Goal: Contribute content: Contribute content

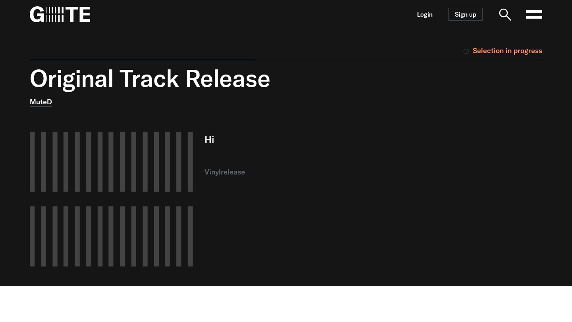
click at [413, 12] on nav "Login Sign up Open main menu" at bounding box center [286, 14] width 572 height 29
click at [422, 15] on link "Login" at bounding box center [424, 14] width 15 height 7
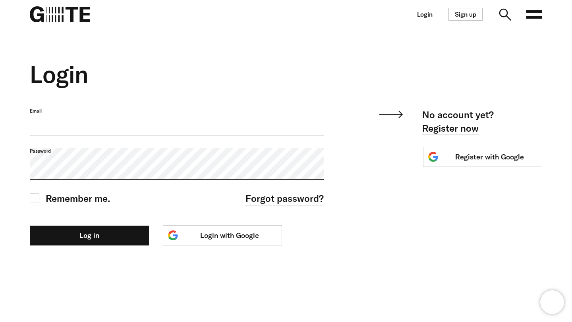
type input "**********"
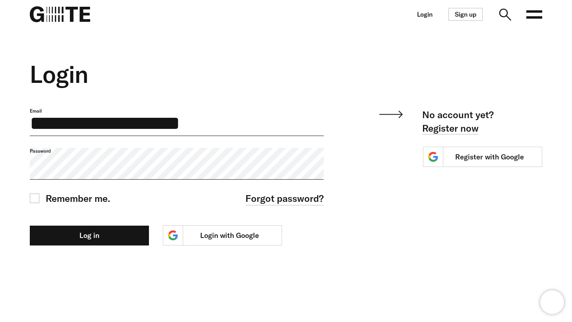
click at [215, 114] on label "Email" at bounding box center [177, 111] width 294 height 6
click at [215, 125] on input "**********" at bounding box center [177, 122] width 294 height 28
click at [271, 123] on input "**********" at bounding box center [177, 122] width 294 height 28
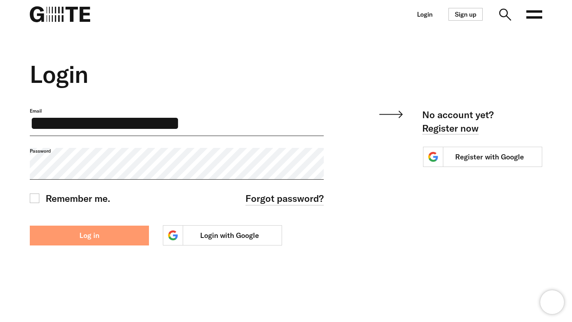
click at [108, 246] on button "Log in" at bounding box center [89, 236] width 119 height 20
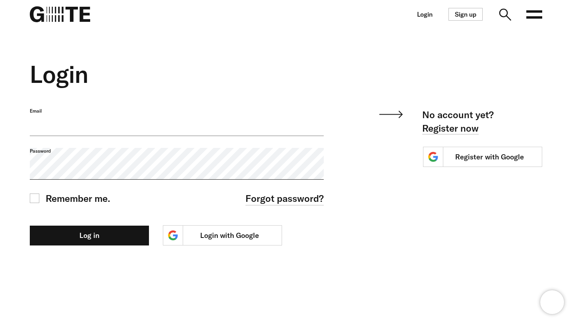
type input "**********"
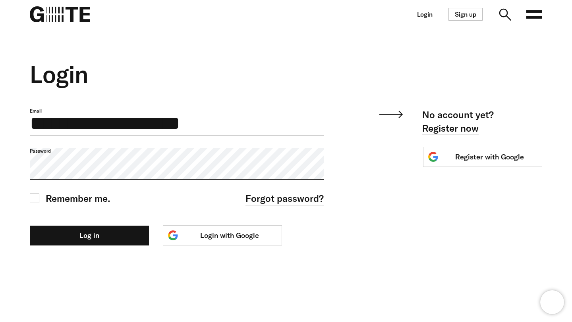
click at [216, 114] on label "Email" at bounding box center [177, 111] width 294 height 6
click at [216, 135] on input "**********" at bounding box center [177, 122] width 294 height 28
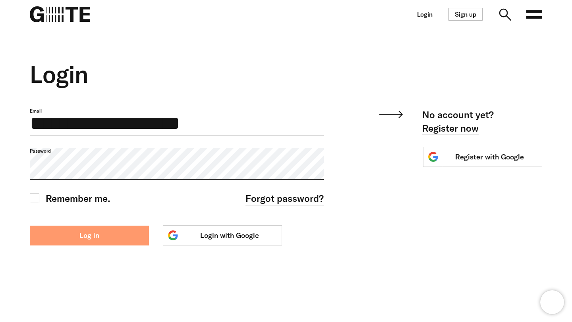
click at [85, 246] on button "Log in" at bounding box center [89, 236] width 119 height 20
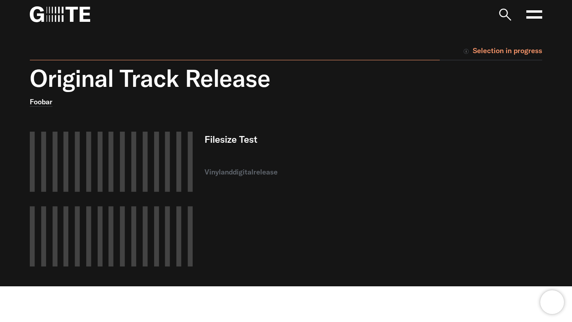
click at [456, 98] on div "Original Track Release Foobar Filesize Test vinyl and digital release" at bounding box center [280, 175] width 524 height 222
click at [447, 110] on div "Original Track Release Foobar Filesize Test vinyl and digital release" at bounding box center [236, 175] width 437 height 222
click at [376, 190] on div "Filesize Test vinyl and digital release" at bounding box center [329, 199] width 250 height 135
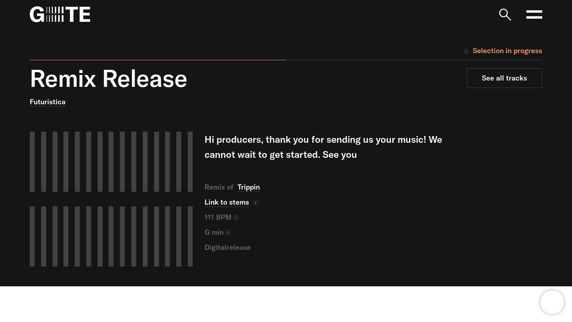
click at [530, 19] on icon at bounding box center [534, 14] width 16 height 16
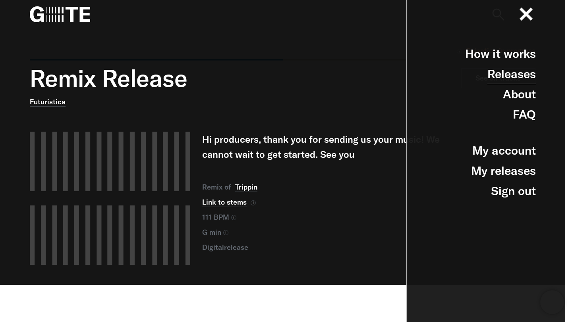
click at [509, 74] on link "Releases" at bounding box center [511, 74] width 48 height 20
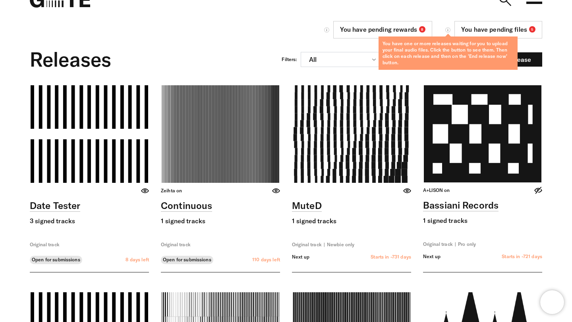
scroll to position [8, 0]
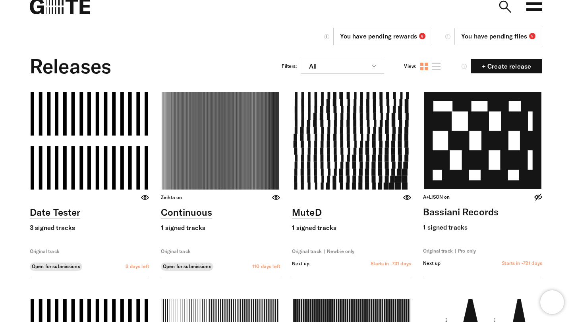
click at [339, 36] on link "You have pending rewards 8" at bounding box center [382, 36] width 99 height 17
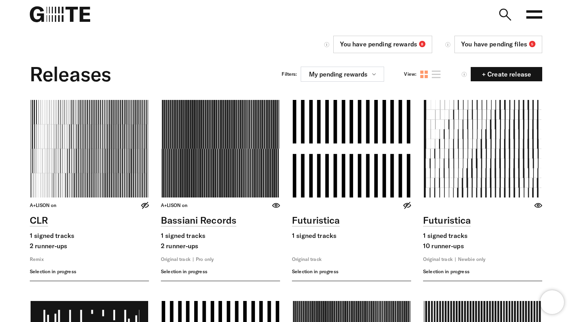
click at [464, 45] on link "You have pending files 5" at bounding box center [498, 44] width 88 height 17
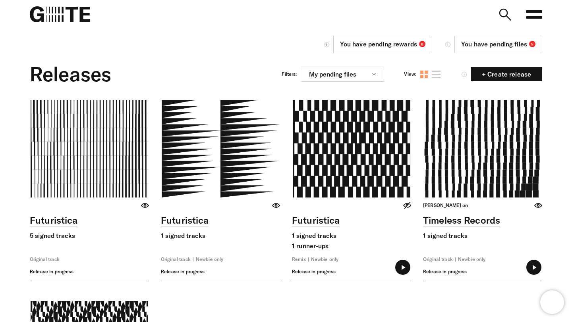
click at [206, 156] on link at bounding box center [220, 190] width 119 height 181
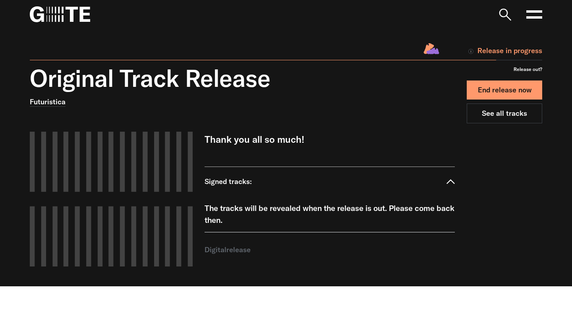
click at [496, 93] on button "End release now" at bounding box center [503, 90] width 75 height 19
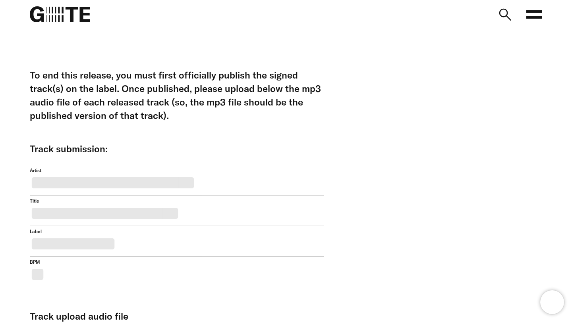
click at [536, 13] on icon at bounding box center [534, 14] width 16 height 16
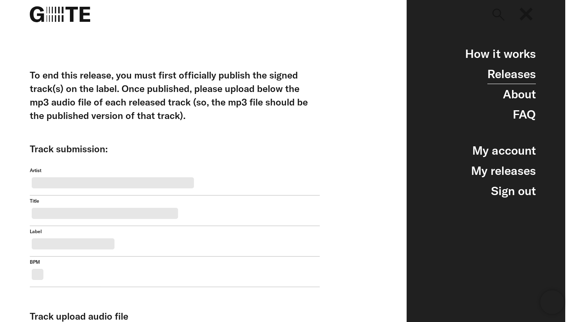
click at [518, 83] on link "Releases" at bounding box center [511, 74] width 48 height 20
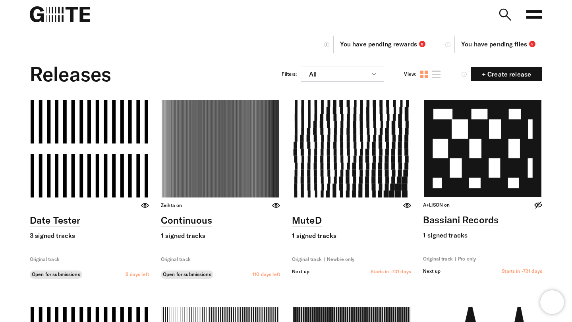
click at [307, 82] on div "Releases Filters: All All releases Open releases Closed releases Remix releases…" at bounding box center [286, 74] width 512 height 28
click at [316, 77] on button "All" at bounding box center [342, 74] width 83 height 15
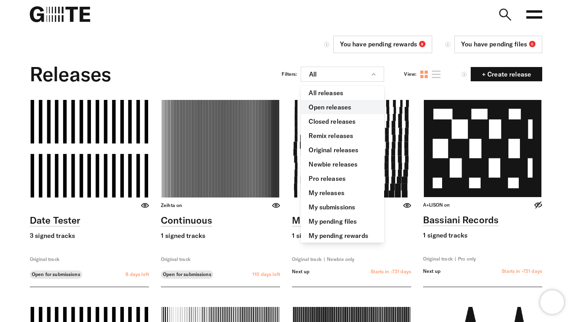
click at [331, 103] on link "Open releases" at bounding box center [342, 107] width 83 height 14
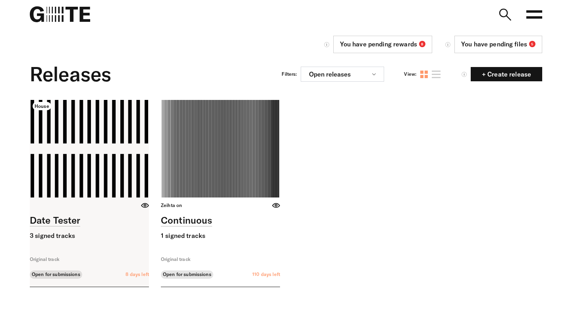
scroll to position [46, 0]
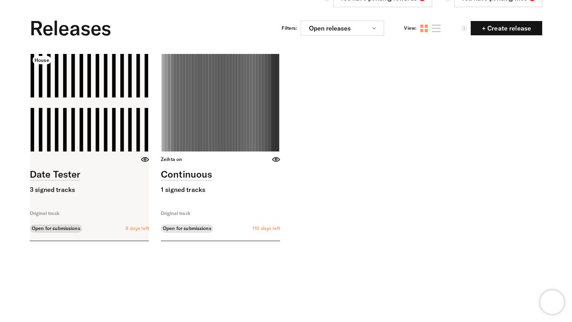
click at [75, 112] on link at bounding box center [89, 147] width 119 height 187
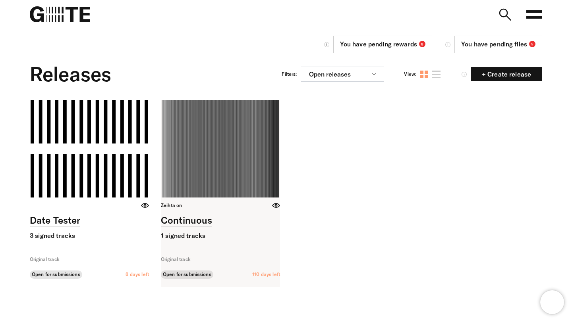
scroll to position [46, 0]
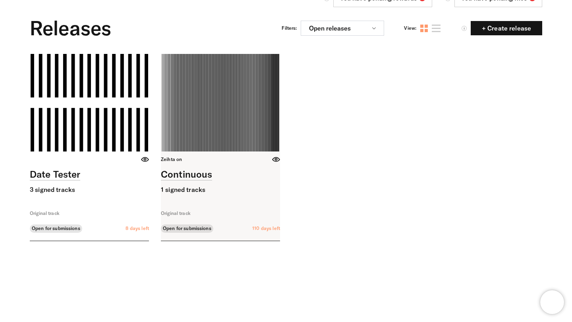
click at [223, 117] on link at bounding box center [220, 147] width 119 height 187
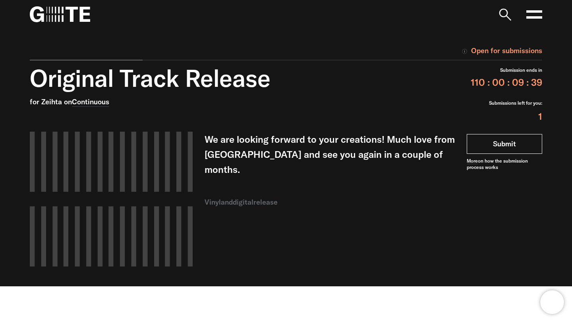
click at [512, 143] on link "Submit" at bounding box center [503, 144] width 75 height 20
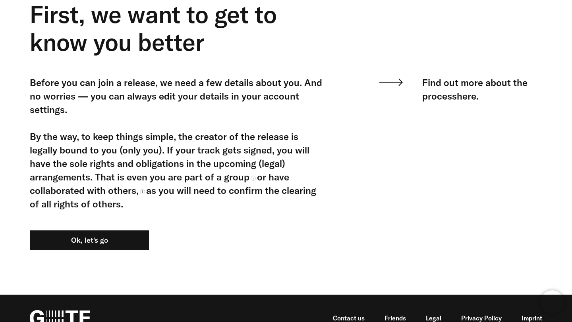
scroll to position [83, 0]
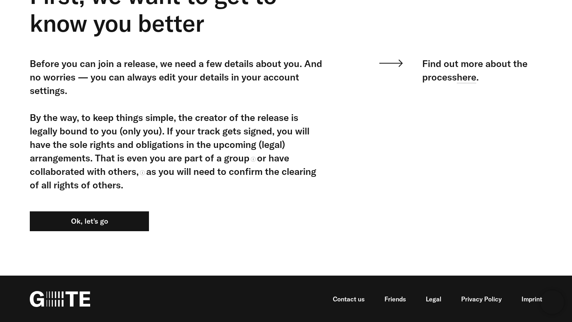
click at [88, 232] on div "Before you can join a release, we need a few details about you. And no worries …" at bounding box center [177, 154] width 294 height 195
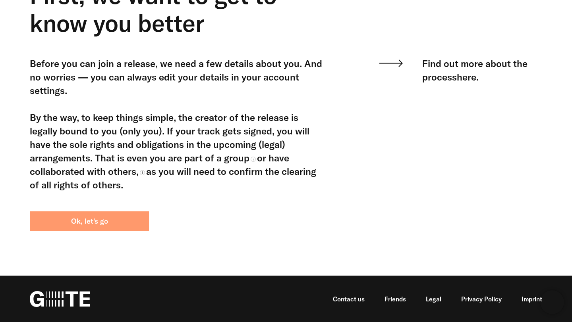
click at [103, 223] on button "Ok, let's go" at bounding box center [89, 222] width 119 height 20
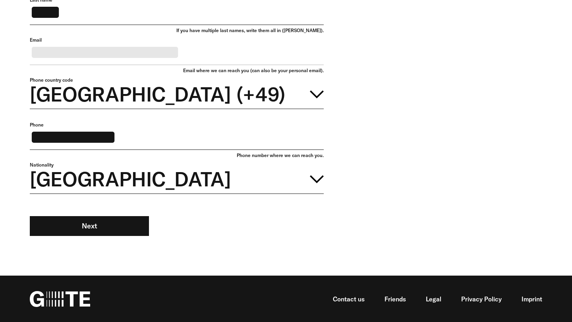
scroll to position [169, 0]
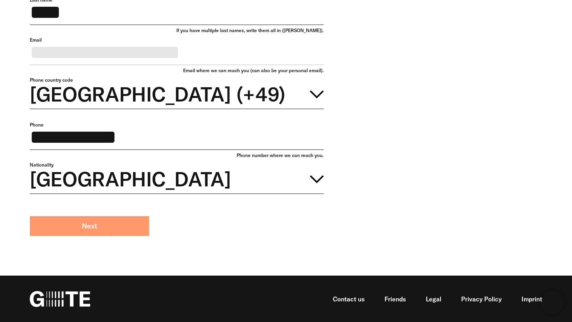
click at [135, 225] on button "Next" at bounding box center [89, 226] width 119 height 20
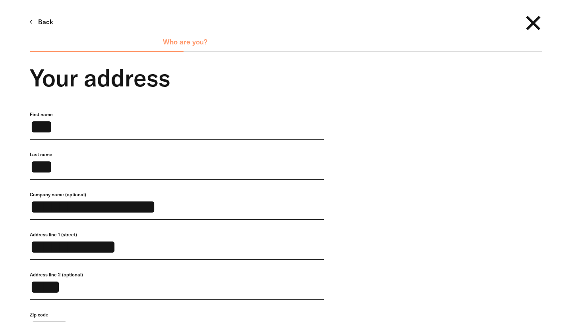
scroll to position [275, 0]
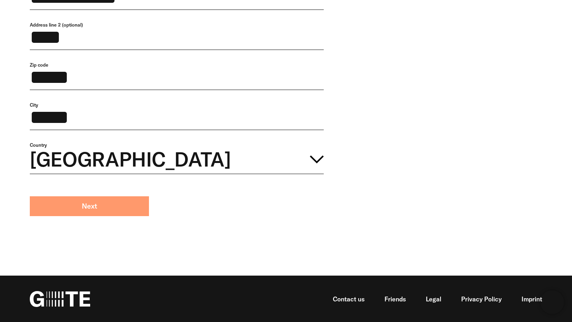
click at [107, 209] on button "Next" at bounding box center [89, 207] width 119 height 20
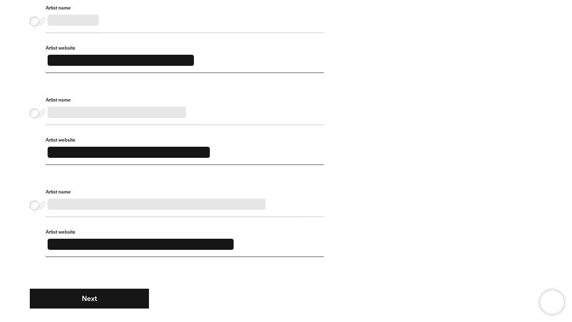
scroll to position [353, 0]
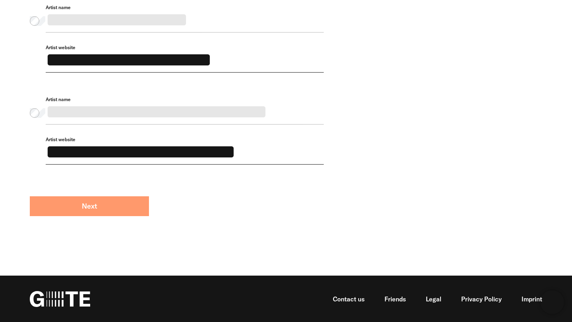
click at [107, 214] on button "Next" at bounding box center [89, 207] width 119 height 20
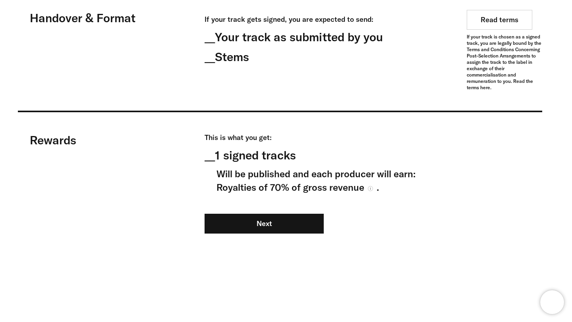
scroll to position [713, 0]
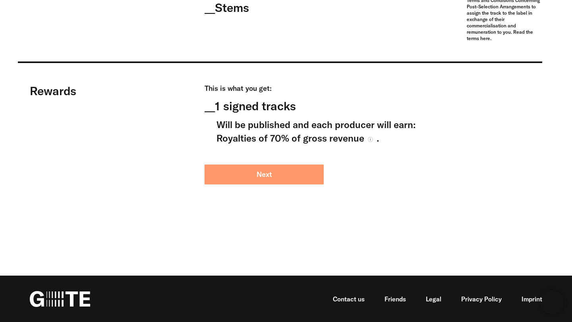
click at [286, 177] on button "Next" at bounding box center [263, 175] width 119 height 20
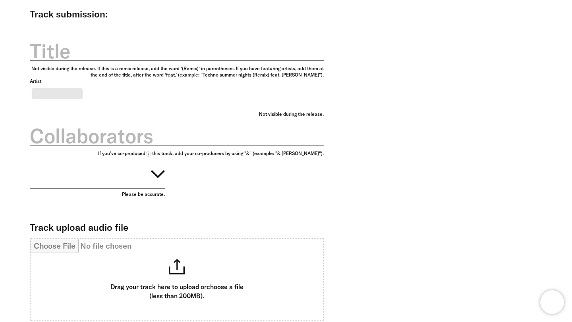
scroll to position [399, 0]
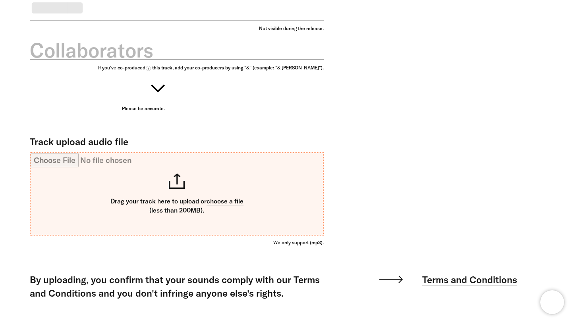
click at [206, 192] on input "Track upload audio file" at bounding box center [177, 194] width 292 height 82
type input "**********"
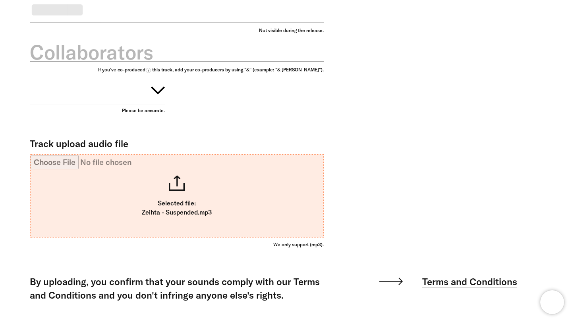
scroll to position [207, 0]
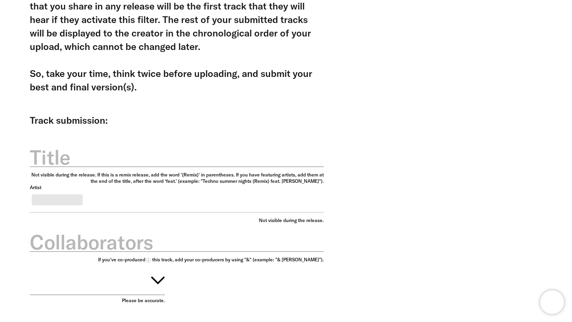
click at [191, 157] on label "Title" at bounding box center [177, 158] width 294 height 28
click at [191, 157] on input "Title" at bounding box center [177, 153] width 294 height 28
click at [258, 156] on input "Title" at bounding box center [177, 153] width 294 height 28
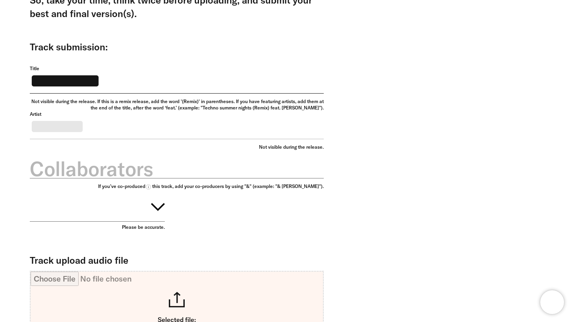
scroll to position [297, 0]
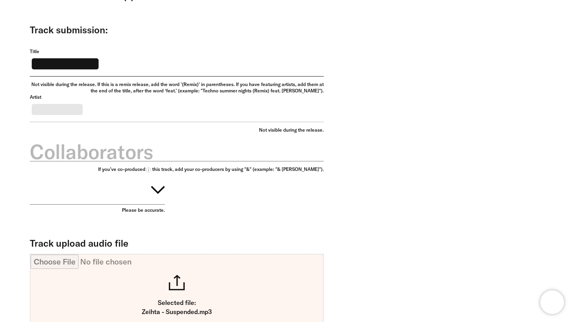
type input "*********"
click at [150, 205] on button "button" at bounding box center [97, 189] width 135 height 32
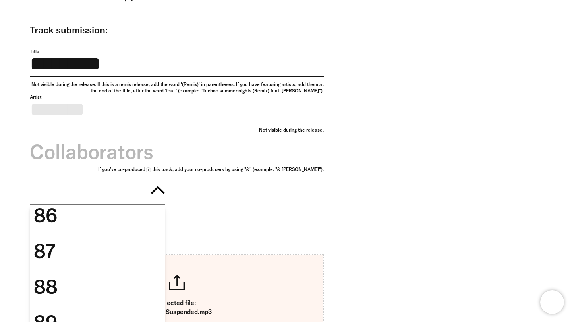
scroll to position [1672, 0]
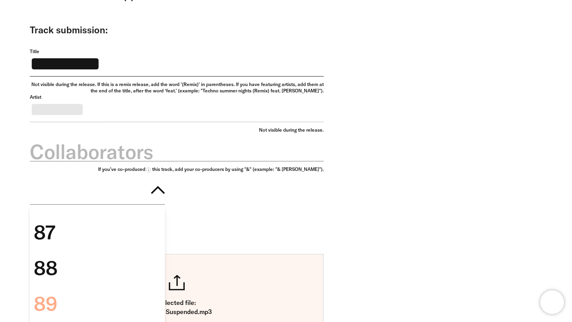
click at [109, 300] on div "89" at bounding box center [97, 304] width 135 height 36
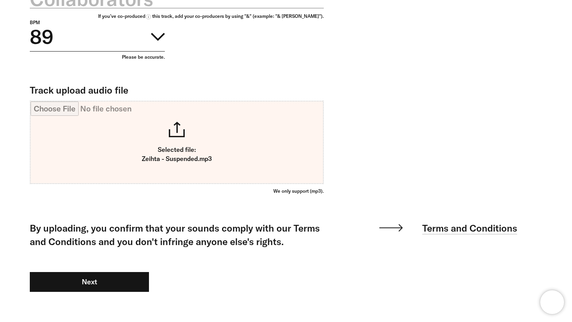
scroll to position [450, 0]
click at [115, 50] on button "89" at bounding box center [97, 36] width 135 height 32
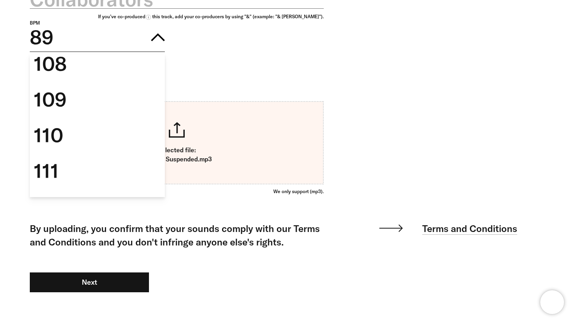
scroll to position [2544, 0]
click at [90, 178] on div "114" at bounding box center [97, 172] width 135 height 36
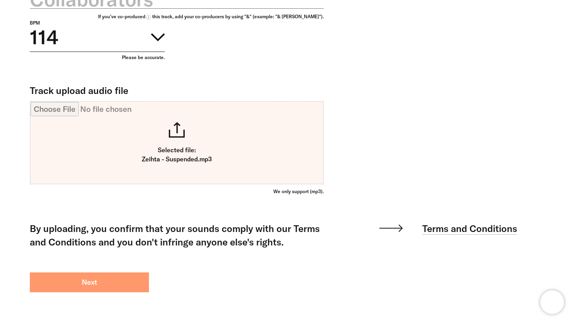
click at [118, 293] on button "Next" at bounding box center [89, 283] width 119 height 20
click at [108, 293] on button "Next" at bounding box center [89, 283] width 119 height 20
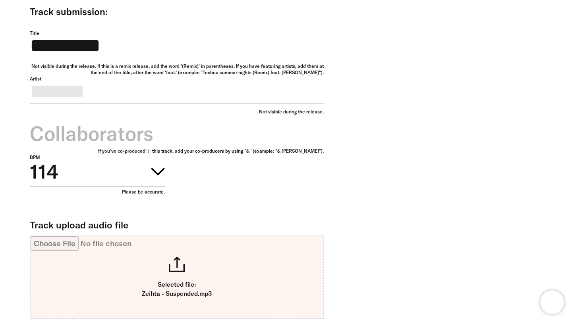
scroll to position [517, 0]
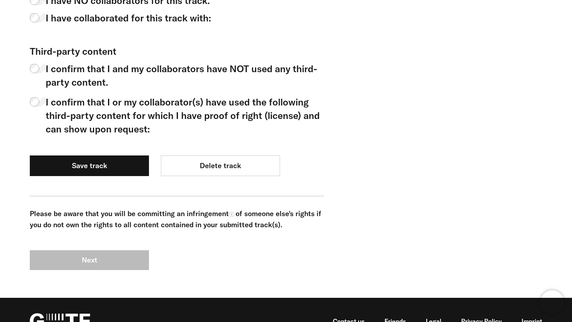
scroll to position [490, 0]
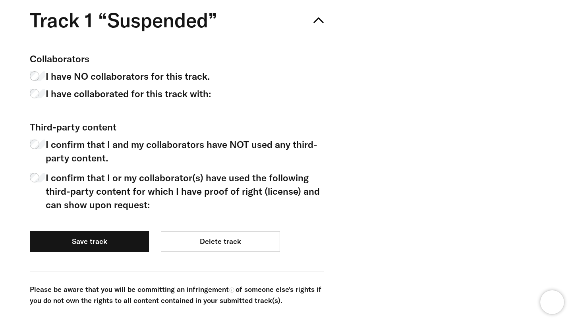
click at [174, 76] on span "I have NO collaborators for this track." at bounding box center [128, 75] width 164 height 13
click at [75, 152] on span "I confirm that I and my collaborators have NOT used any third-party content." at bounding box center [185, 151] width 278 height 27
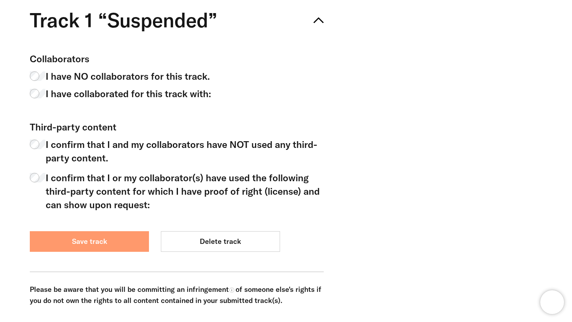
click at [97, 237] on button "Save track" at bounding box center [89, 241] width 119 height 21
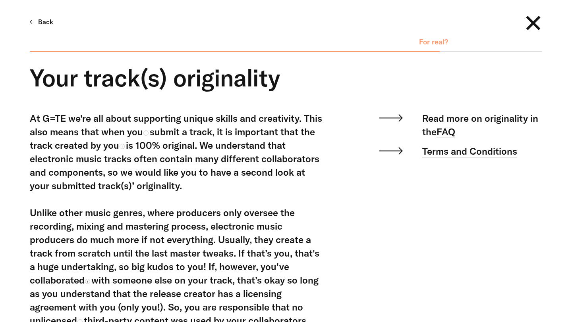
scroll to position [360, 0]
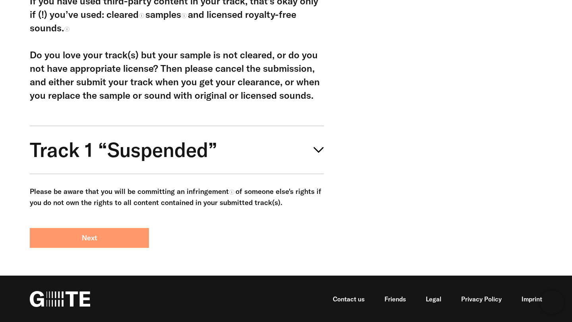
click at [135, 239] on button "Next" at bounding box center [89, 238] width 119 height 20
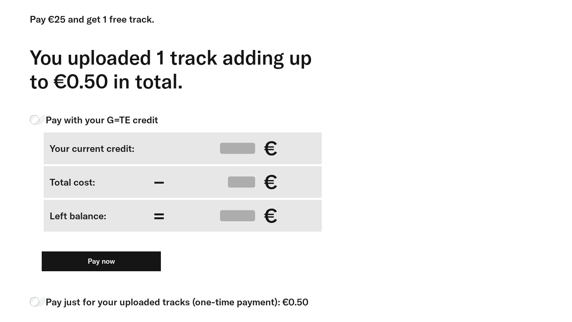
scroll to position [260, 0]
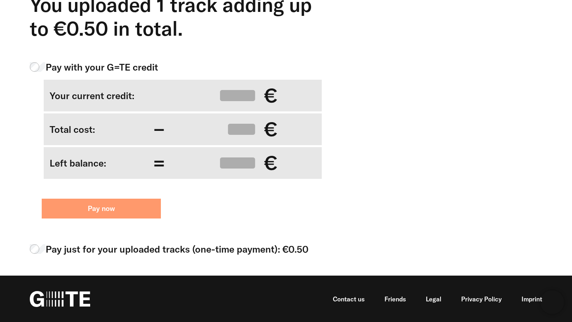
click at [135, 208] on button "Pay now" at bounding box center [101, 209] width 119 height 20
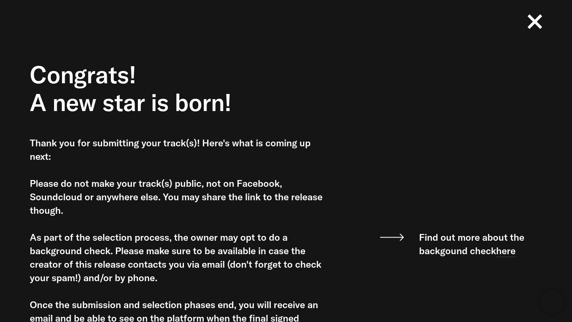
click at [536, 26] on icon at bounding box center [534, 21] width 15 height 15
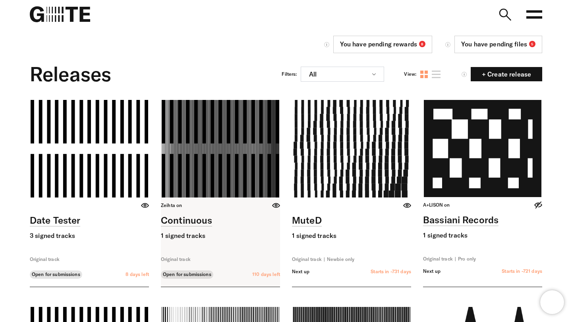
click at [216, 135] on link at bounding box center [220, 193] width 119 height 187
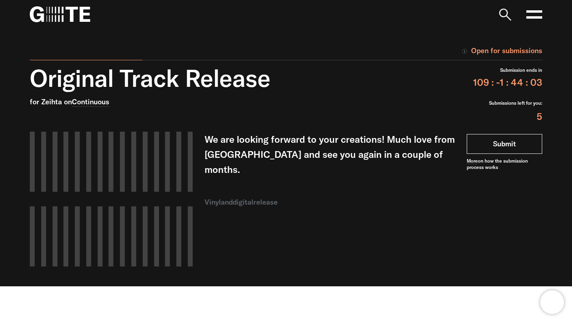
click at [522, 141] on link "Submit" at bounding box center [503, 144] width 75 height 20
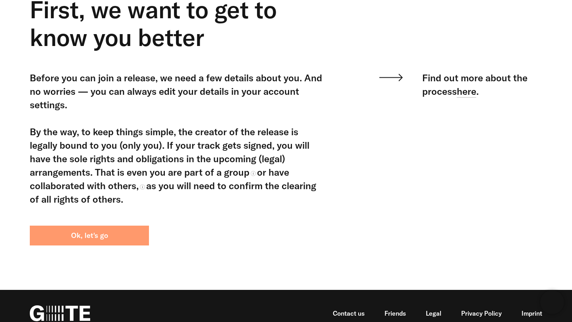
scroll to position [68, 0]
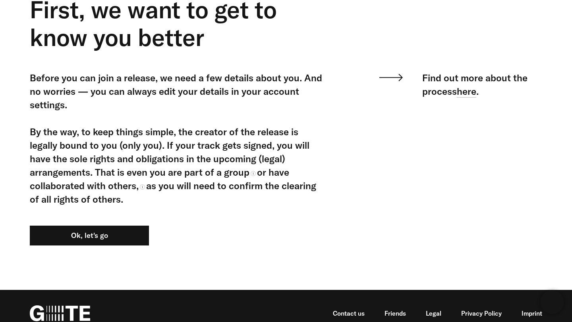
click at [136, 249] on div "Before you can join a release, we need a few details about you. And no worries …" at bounding box center [177, 168] width 294 height 195
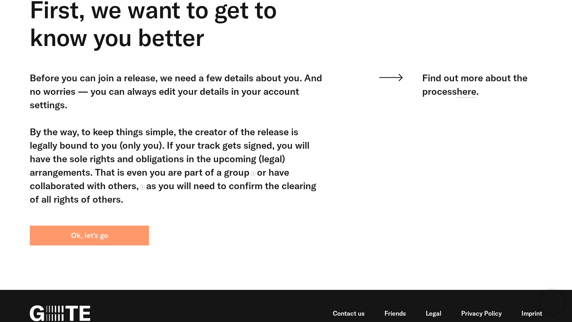
click at [136, 238] on button "Ok, let's go" at bounding box center [89, 236] width 119 height 20
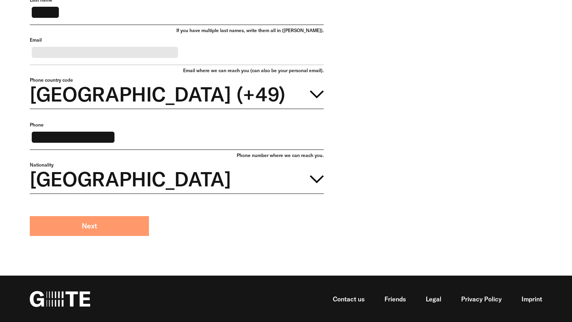
scroll to position [169, 0]
click at [81, 224] on button "Next" at bounding box center [89, 226] width 119 height 20
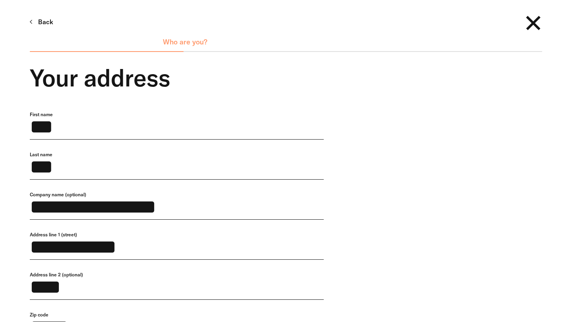
scroll to position [275, 0]
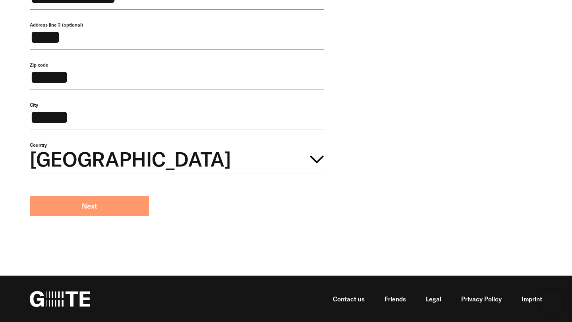
drag, startPoint x: 106, startPoint y: 220, endPoint x: 106, endPoint y: 216, distance: 4.4
click at [106, 218] on div "**********" at bounding box center [177, 58] width 294 height 395
click at [106, 216] on button "Next" at bounding box center [89, 207] width 119 height 20
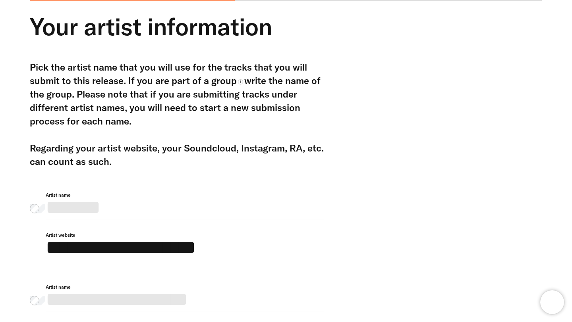
scroll to position [353, 0]
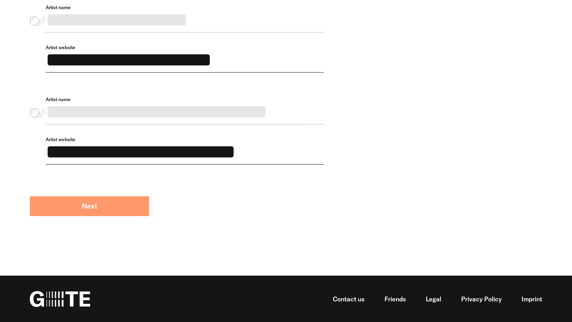
click at [96, 207] on button "Next" at bounding box center [89, 207] width 119 height 20
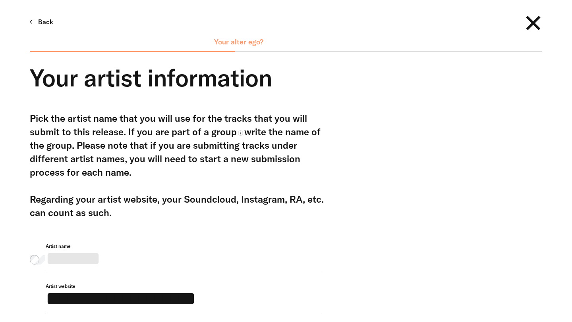
scroll to position [353, 0]
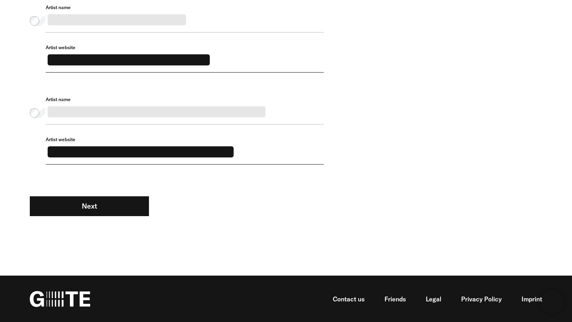
click at [189, 112] on div "**********" at bounding box center [185, 116] width 278 height 40
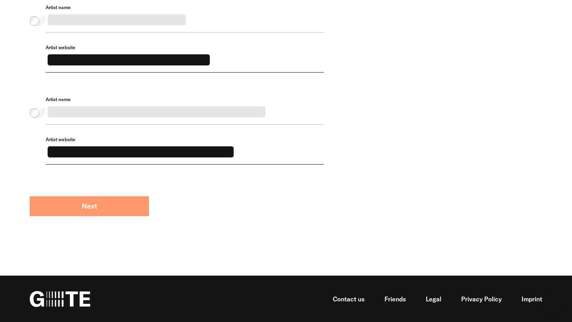
click at [116, 212] on button "Next" at bounding box center [89, 207] width 119 height 20
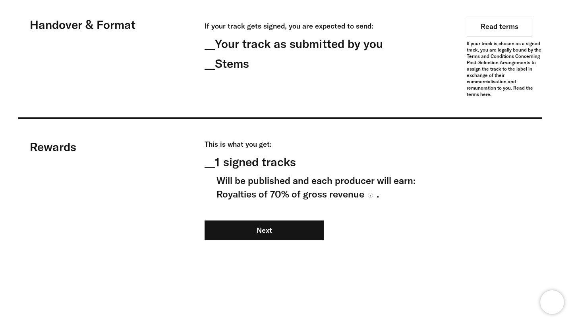
scroll to position [713, 0]
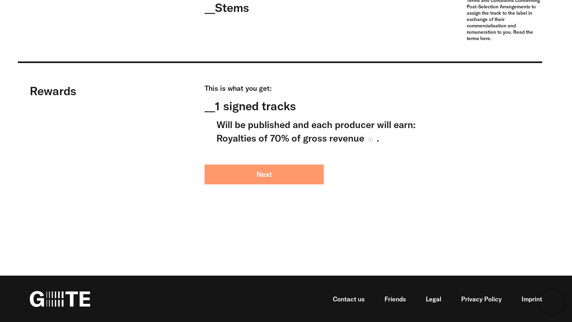
click at [303, 171] on button "Next" at bounding box center [263, 175] width 119 height 20
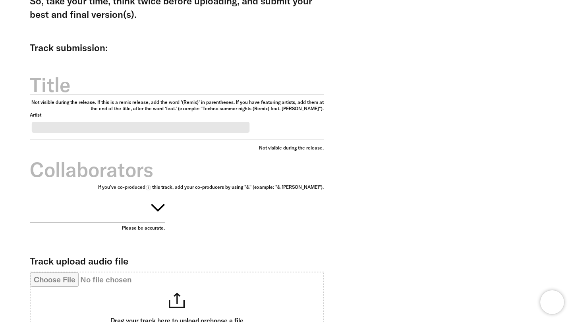
scroll to position [335, 0]
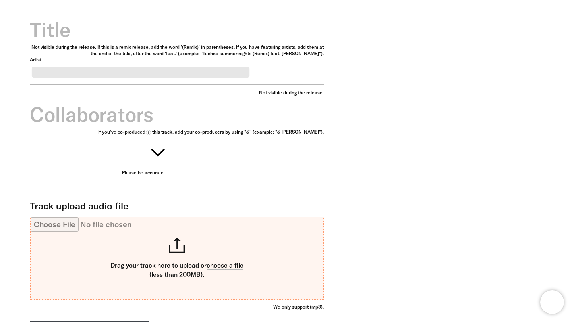
click at [227, 288] on input "Track upload audio file" at bounding box center [177, 259] width 292 height 82
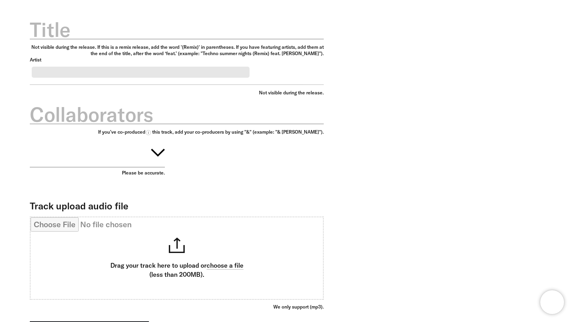
type input "**********"
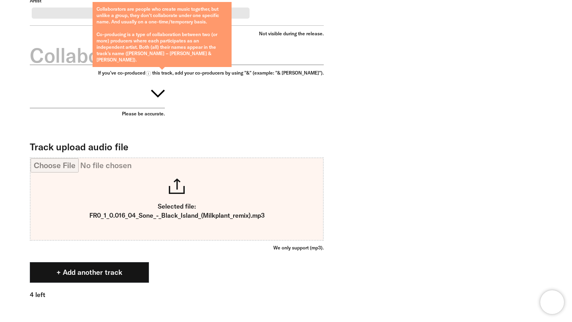
scroll to position [325, 0]
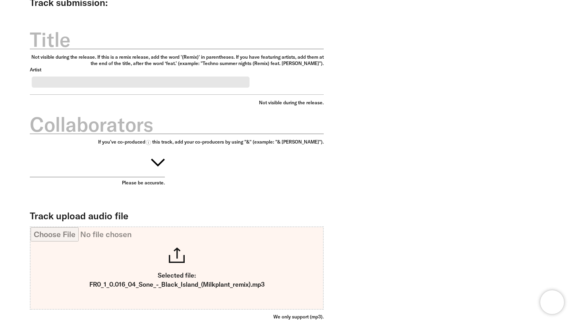
click at [138, 43] on label "Title" at bounding box center [177, 40] width 294 height 28
click at [138, 43] on input "Title" at bounding box center [177, 35] width 294 height 28
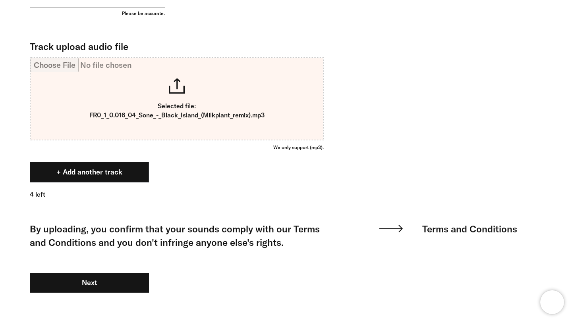
scroll to position [496, 0]
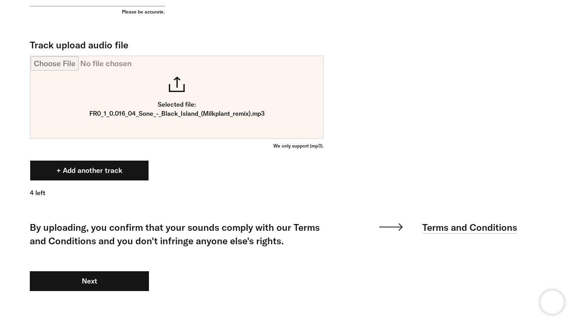
type input "****"
click at [77, 181] on button "+ Add another track" at bounding box center [89, 170] width 119 height 21
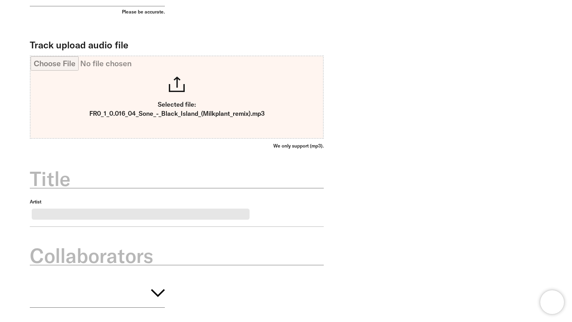
scroll to position [542, 0]
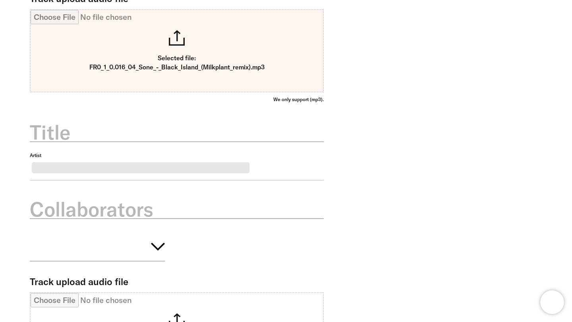
click at [216, 141] on label "Title" at bounding box center [177, 133] width 294 height 28
click at [216, 141] on input "Title" at bounding box center [177, 128] width 294 height 28
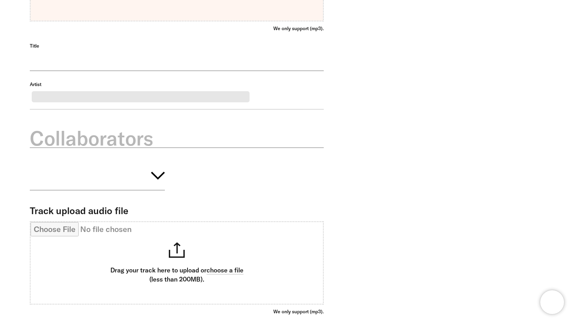
scroll to position [648, 0]
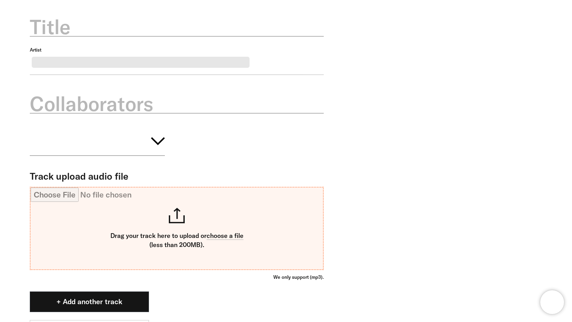
click at [198, 256] on input "Track upload audio file" at bounding box center [177, 229] width 292 height 82
type input "**********"
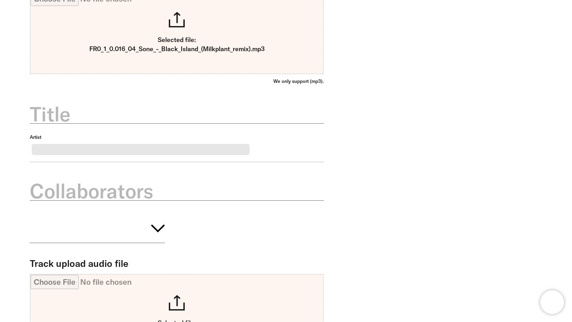
scroll to position [561, 0]
click at [182, 127] on label "Title" at bounding box center [177, 114] width 294 height 28
click at [182, 123] on input "Title" at bounding box center [177, 109] width 294 height 28
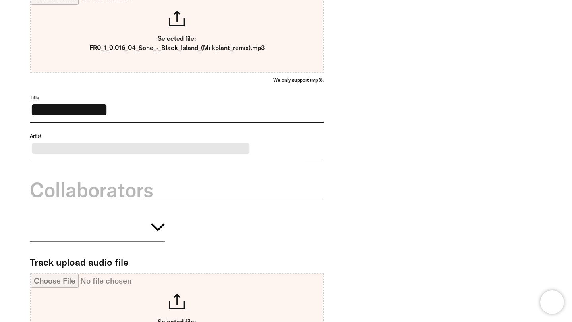
scroll to position [564, 0]
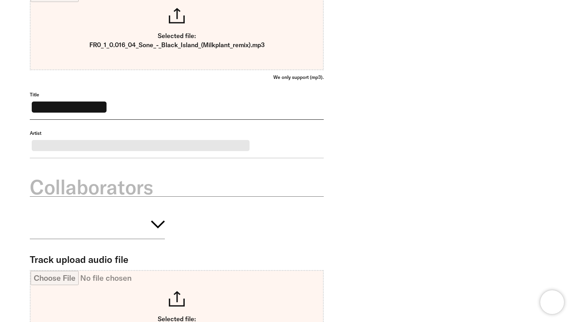
type input "**********"
click at [126, 239] on button "button" at bounding box center [97, 223] width 135 height 32
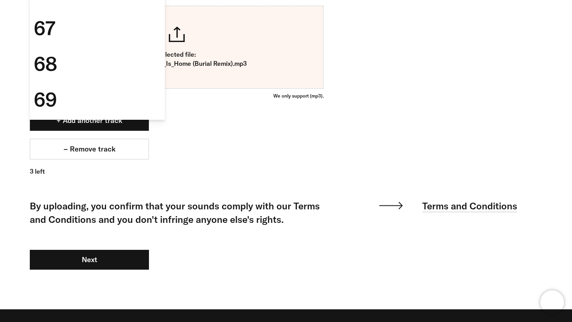
scroll to position [864, 0]
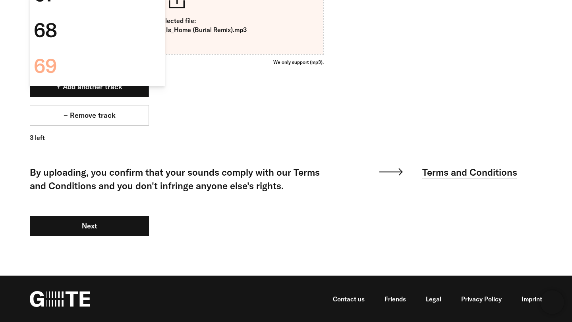
click at [73, 84] on div "69" at bounding box center [97, 66] width 135 height 36
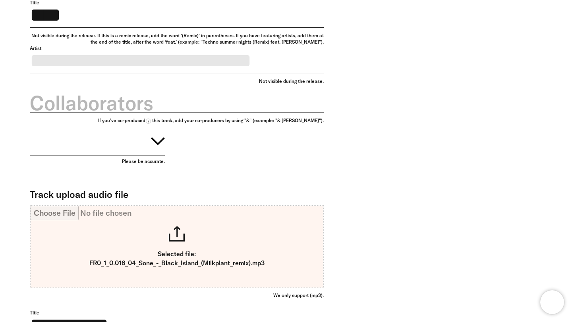
scroll to position [326, 0]
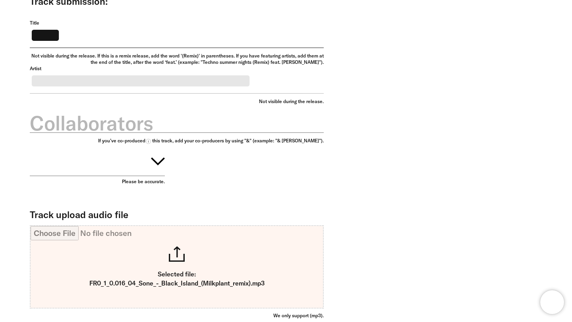
click at [108, 176] on button "button" at bounding box center [97, 160] width 135 height 32
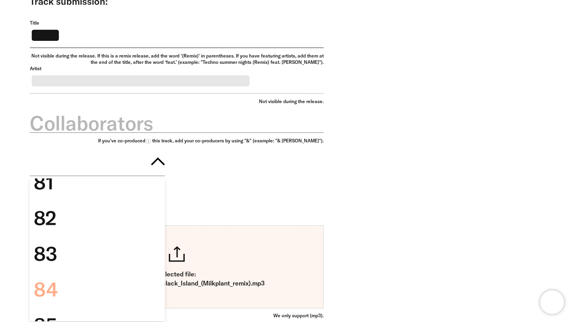
scroll to position [1542, 0]
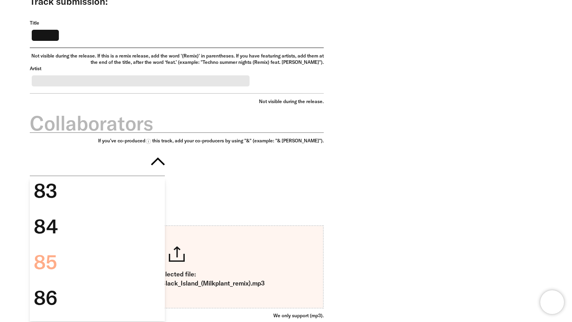
click at [89, 280] on div "85" at bounding box center [97, 263] width 135 height 36
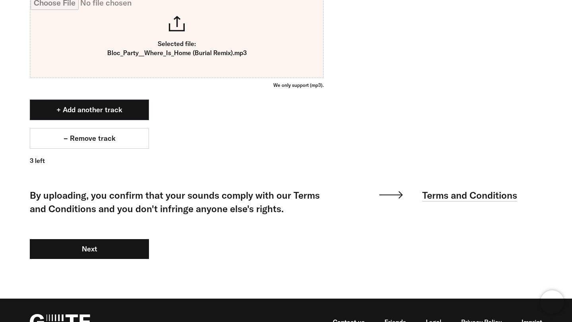
scroll to position [884, 0]
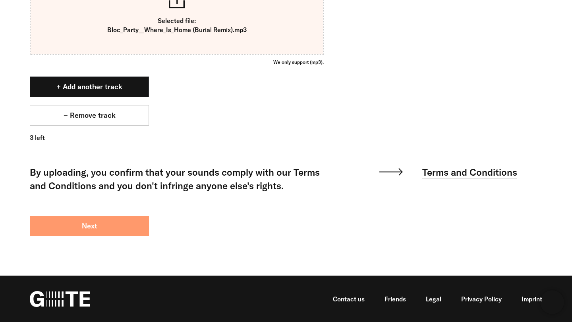
click at [112, 236] on button "Next" at bounding box center [89, 226] width 119 height 20
click at [77, 228] on button "Next" at bounding box center [89, 226] width 119 height 20
click at [73, 221] on button "Next" at bounding box center [89, 226] width 119 height 20
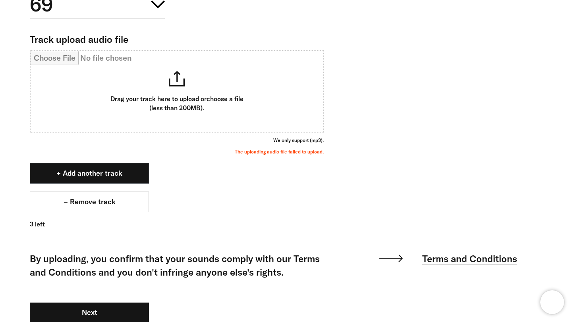
scroll to position [893, 0]
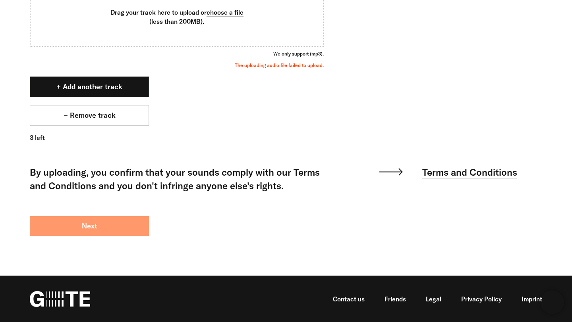
click at [71, 232] on button "Next" at bounding box center [89, 226] width 119 height 20
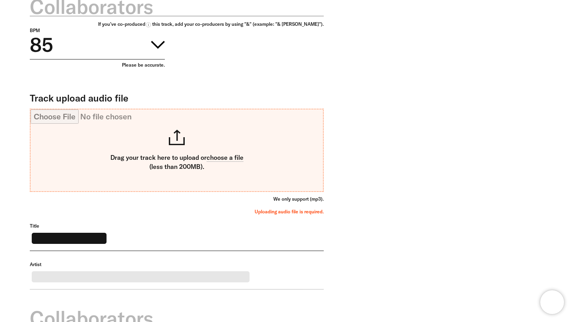
click at [208, 169] on input "Track upload audio file" at bounding box center [177, 151] width 292 height 82
type input "**********"
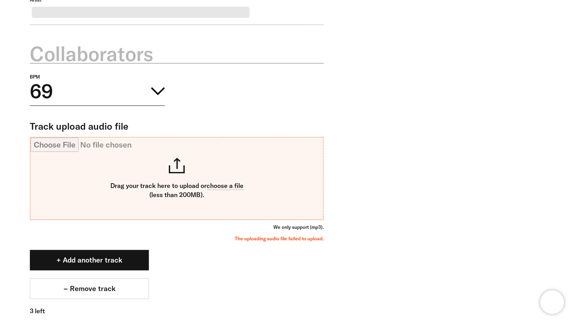
scroll to position [701, 0]
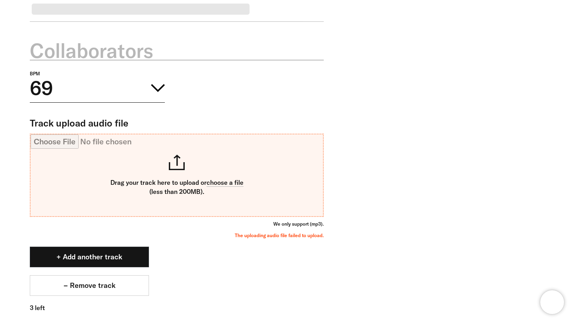
click at [214, 162] on input "Track upload audio file" at bounding box center [177, 176] width 292 height 82
type input "**********"
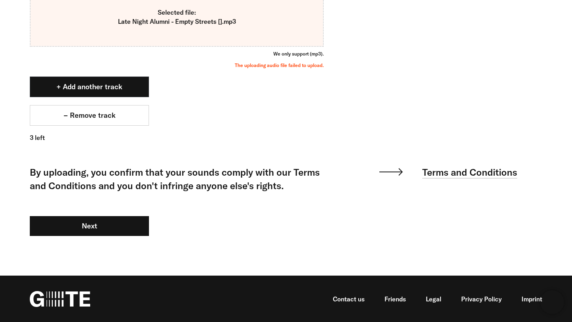
scroll to position [893, 0]
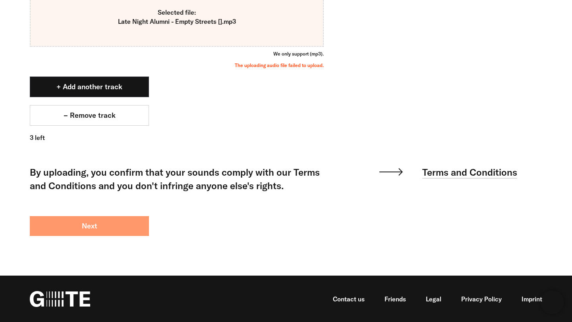
click at [115, 229] on button "Next" at bounding box center [89, 226] width 119 height 20
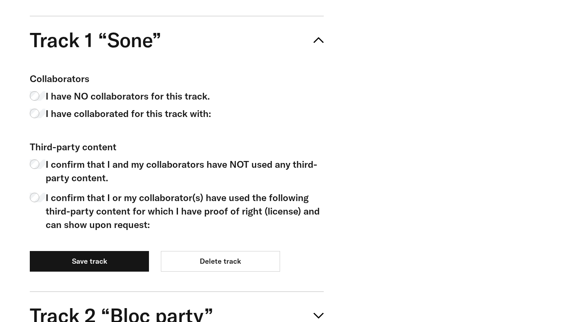
scroll to position [470, 0]
click at [184, 96] on span "I have NO collaborators for this track." at bounding box center [128, 95] width 164 height 13
click at [86, 198] on span "I confirm that I or my collaborator(s) have used the following third-party cont…" at bounding box center [185, 211] width 278 height 40
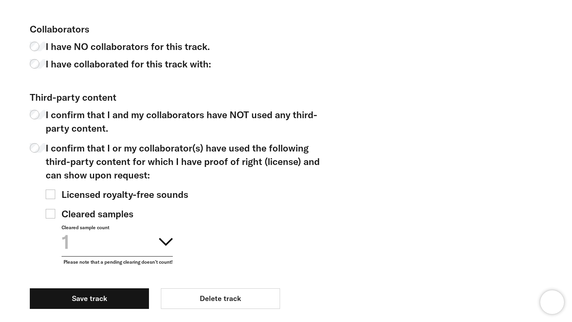
scroll to position [533, 0]
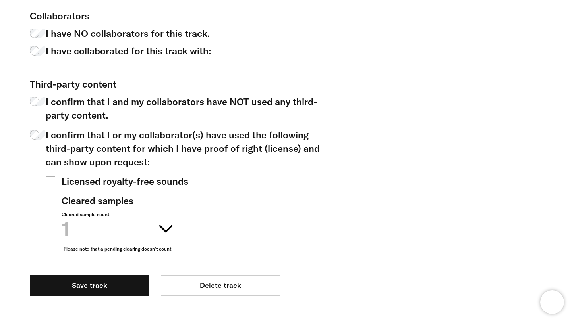
click at [150, 184] on span "Licensed royalty-free sounds" at bounding box center [125, 181] width 127 height 13
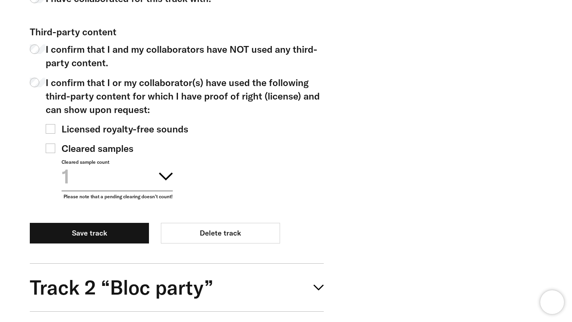
scroll to position [593, 0]
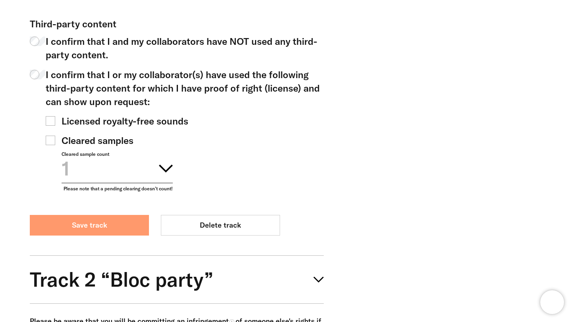
click at [120, 223] on button "Save track" at bounding box center [89, 225] width 119 height 21
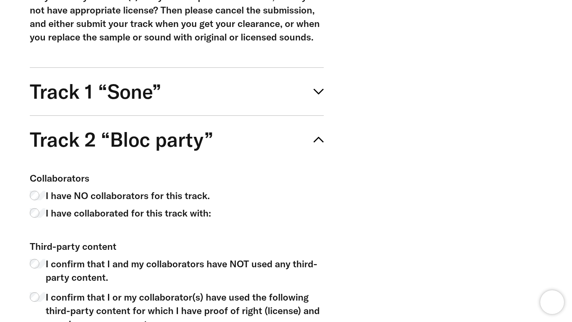
scroll to position [421, 0]
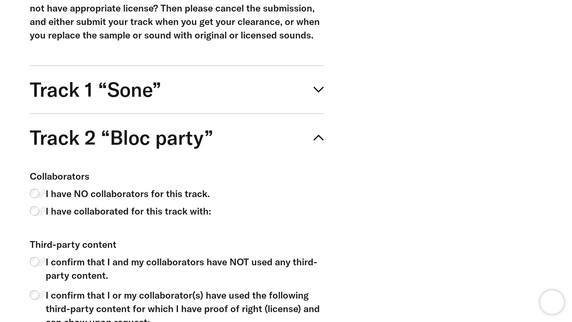
click at [156, 211] on span "I have collaborated for this track with:" at bounding box center [128, 210] width 165 height 13
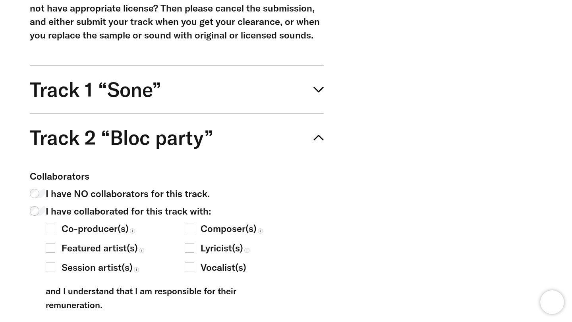
click at [210, 269] on span "Vocalist(s)" at bounding box center [223, 267] width 46 height 13
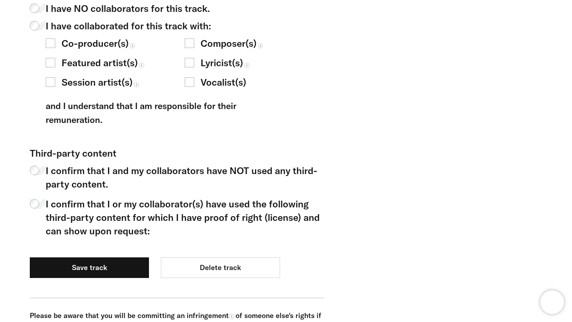
scroll to position [611, 0]
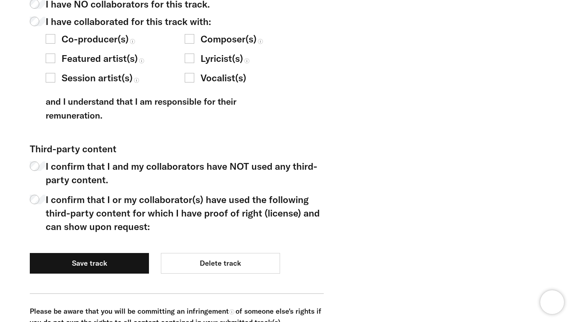
click at [131, 202] on span "I confirm that I or my collaborator(s) have used the following third-party cont…" at bounding box center [185, 213] width 278 height 40
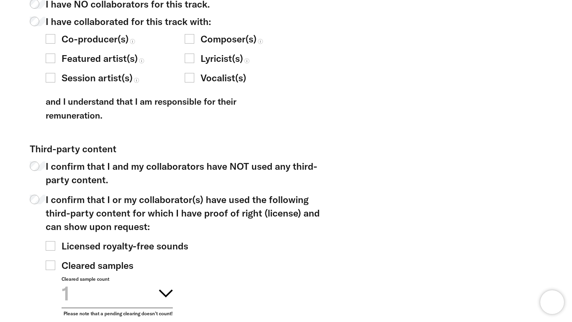
click at [112, 249] on span "Licensed royalty-free sounds" at bounding box center [125, 245] width 127 height 13
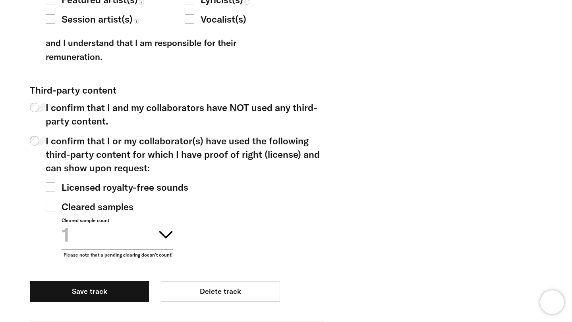
scroll to position [817, 0]
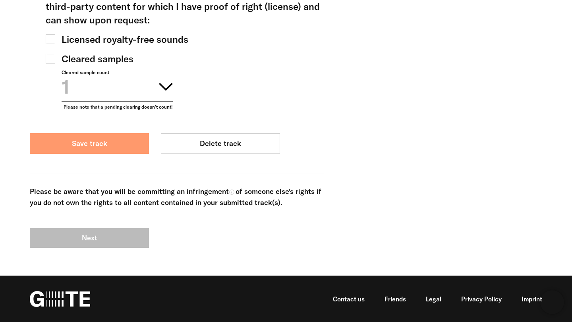
click at [124, 140] on button "Save track" at bounding box center [89, 143] width 119 height 21
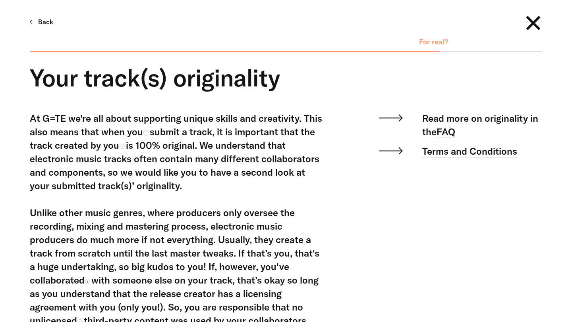
scroll to position [408, 0]
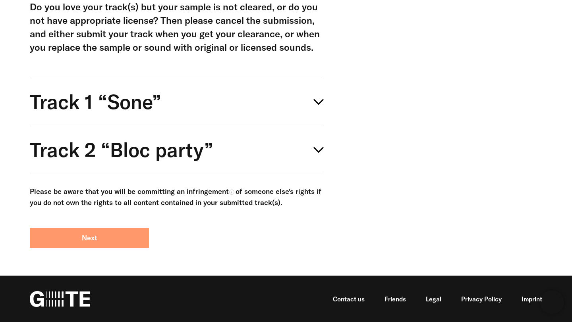
click at [106, 233] on button "Next" at bounding box center [89, 238] width 119 height 20
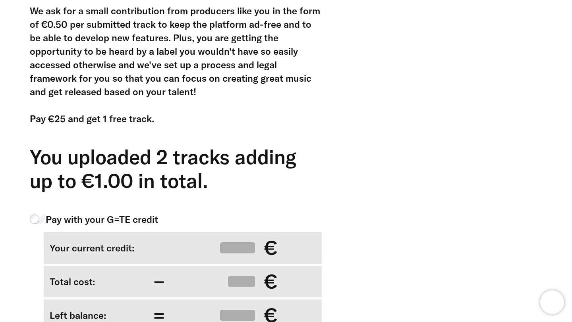
scroll to position [260, 0]
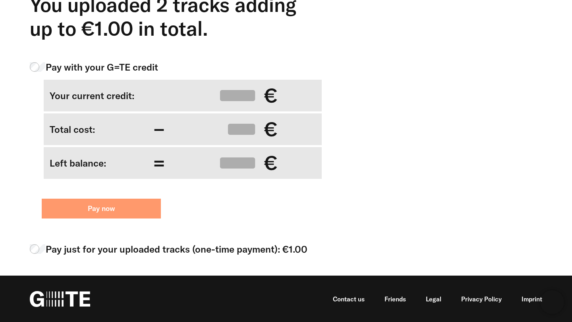
click at [160, 199] on button "Pay now" at bounding box center [101, 209] width 119 height 20
